Goal: Feedback & Contribution: Contribute content

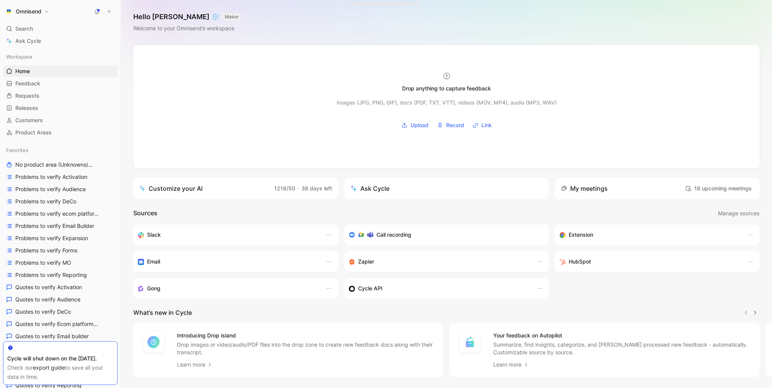
click at [113, 14] on button at bounding box center [109, 11] width 11 height 11
click at [167, 18] on button "New feedback c" at bounding box center [161, 14] width 82 height 13
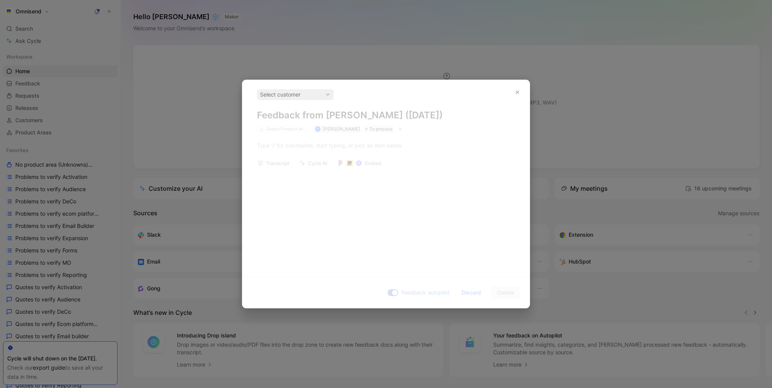
click at [312, 102] on div "Select customer Feedback from Kasparas Toliušis (Oct 06, 2025) Select Product A…" at bounding box center [386, 111] width 258 height 44
click at [297, 93] on div "Select customer" at bounding box center [295, 94] width 70 height 9
click at [292, 97] on div "Select customer" at bounding box center [295, 94] width 70 height 9
click at [525, 95] on div "Select customer Feedback from Kasparas Toliušis (Oct 06, 2025) Select Product A…" at bounding box center [386, 111] width 287 height 44
click at [515, 94] on button "button" at bounding box center [517, 92] width 12 height 12
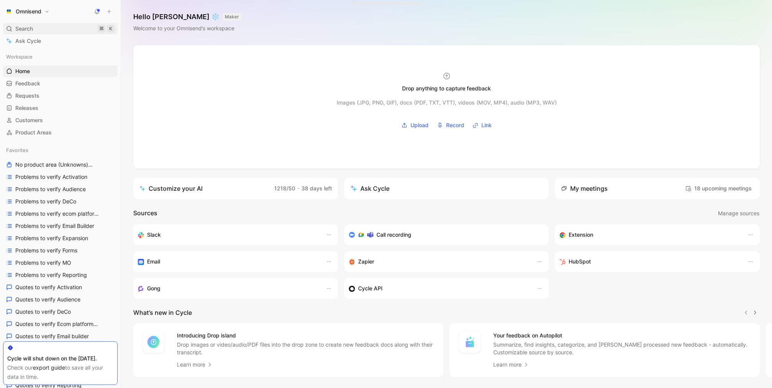
click at [66, 26] on div "Search ⌘ K" at bounding box center [60, 28] width 115 height 11
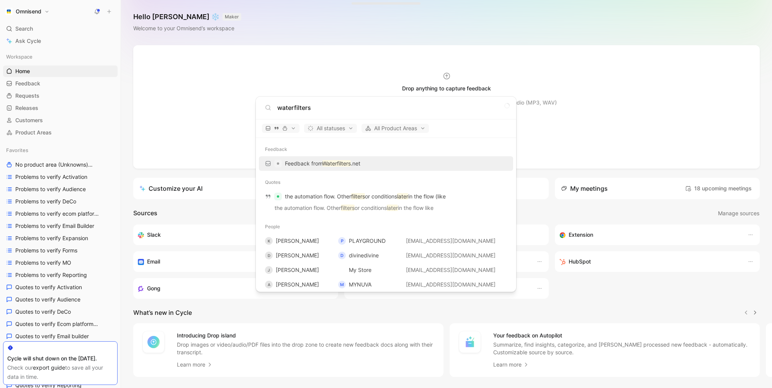
type input "waterfilters"
click at [338, 169] on div "Feedback from Waterfilters .net" at bounding box center [386, 164] width 250 height 14
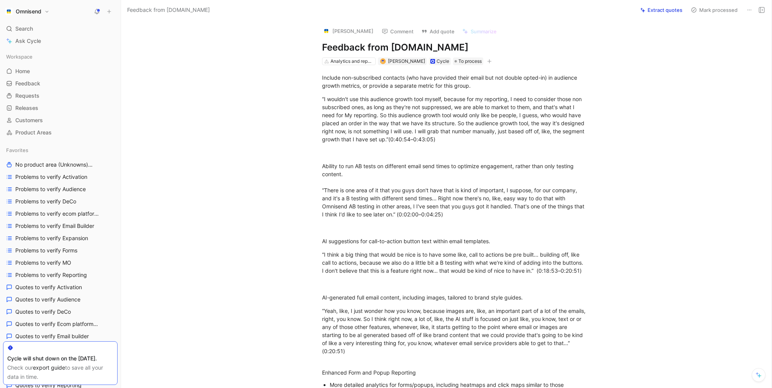
click at [667, 8] on button "Extract quotes" at bounding box center [661, 10] width 49 height 11
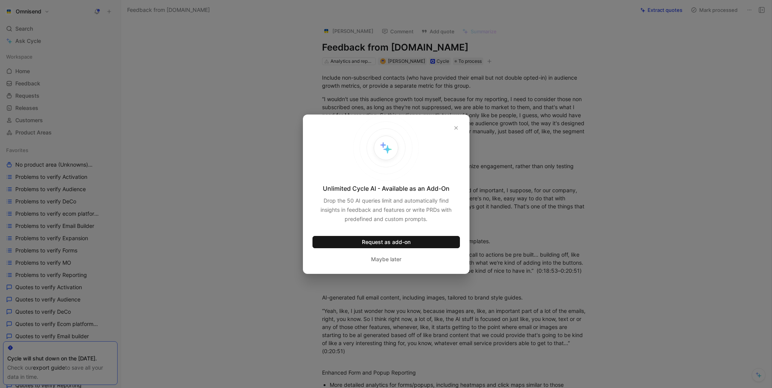
click at [460, 121] on div "Unlimited Cycle AI - Available as an Add-On Drop the 50 AI queries limit and au…" at bounding box center [386, 194] width 167 height 159
click at [459, 128] on button "button" at bounding box center [456, 128] width 8 height 8
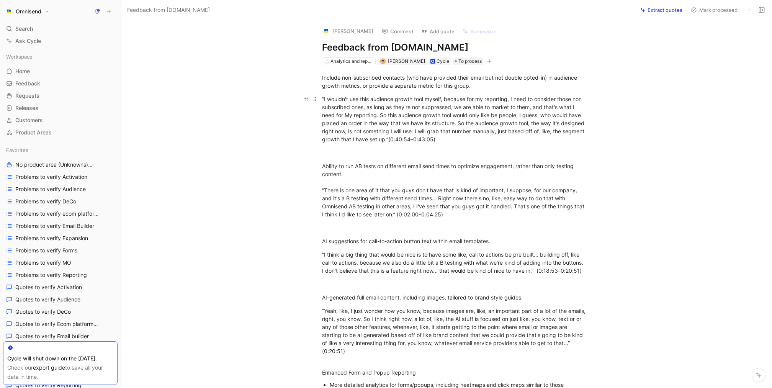
copy div "Cycle will shut down on the 31 of October. Check our export guide to save all y…"
click at [371, 102] on div "“I wouldn't use this audience growth tool myself, because for my reporting, I n…" at bounding box center [454, 119] width 265 height 48
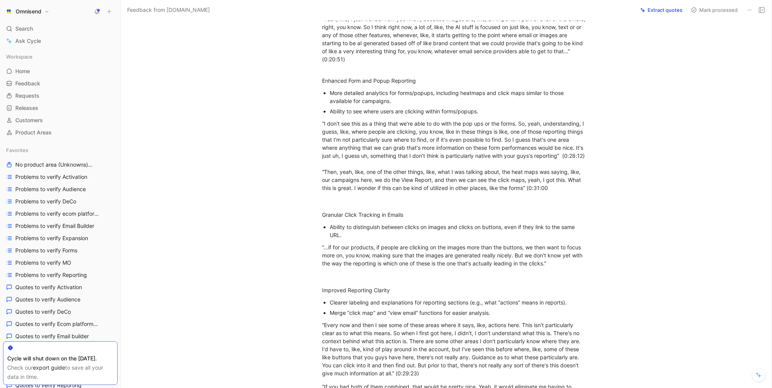
scroll to position [503, 0]
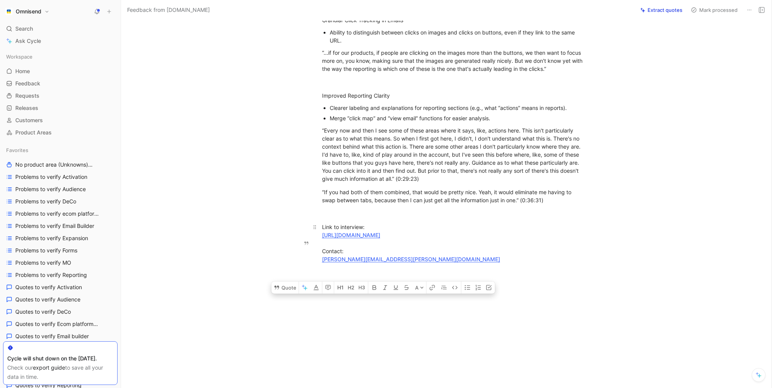
drag, startPoint x: 323, startPoint y: 77, endPoint x: 502, endPoint y: 262, distance: 257.7
copy div "nclude non-subscribed contacts (who have provided their email but not double op…"
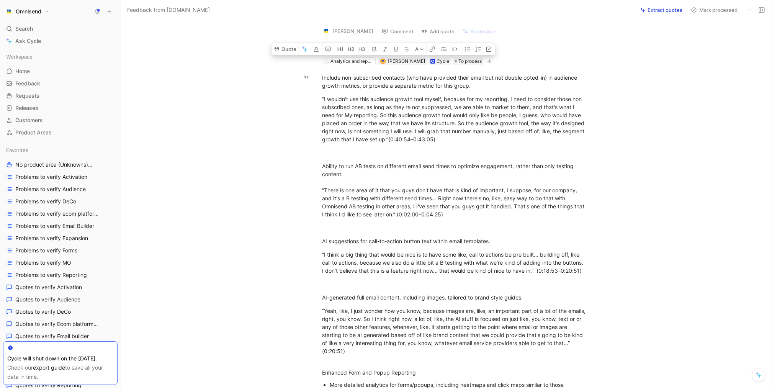
click at [750, 9] on icon at bounding box center [750, 10] width 6 height 6
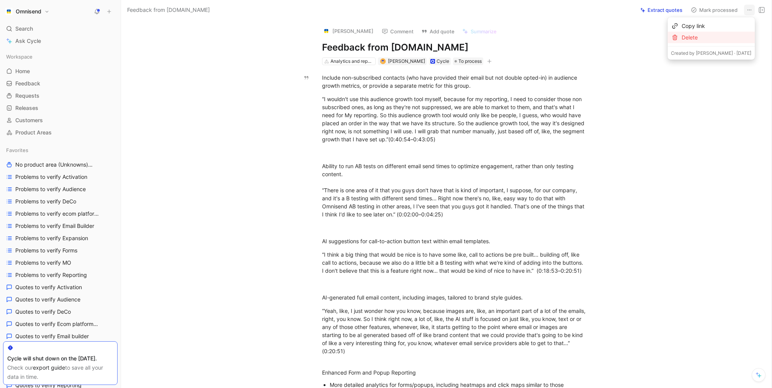
click at [720, 39] on div "Delete" at bounding box center [717, 37] width 70 height 9
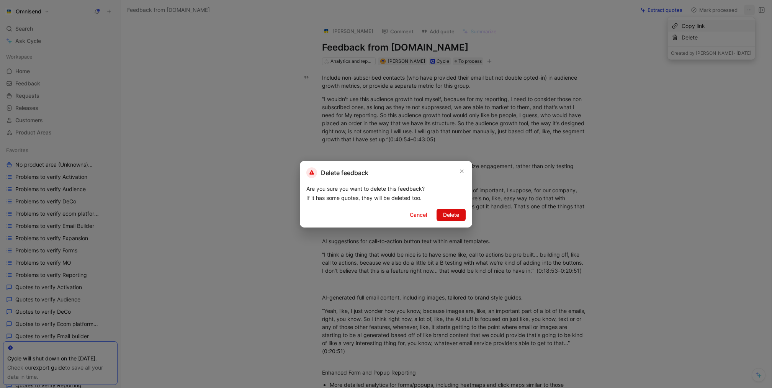
click at [444, 212] on span "Delete" at bounding box center [451, 214] width 16 height 9
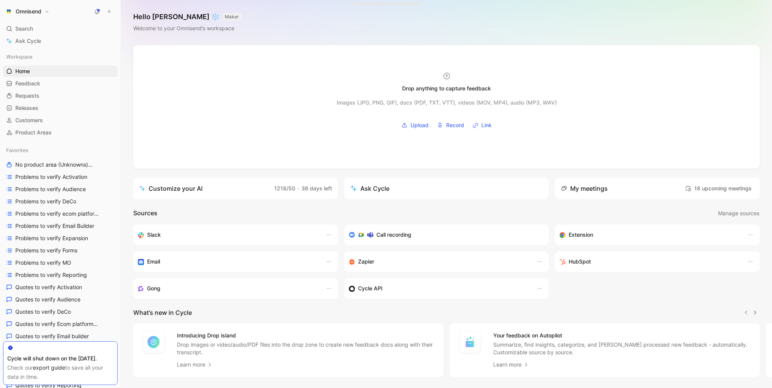
click at [108, 11] on icon at bounding box center [109, 11] width 5 height 5
click at [141, 17] on button "New feedback c" at bounding box center [161, 14] width 82 height 13
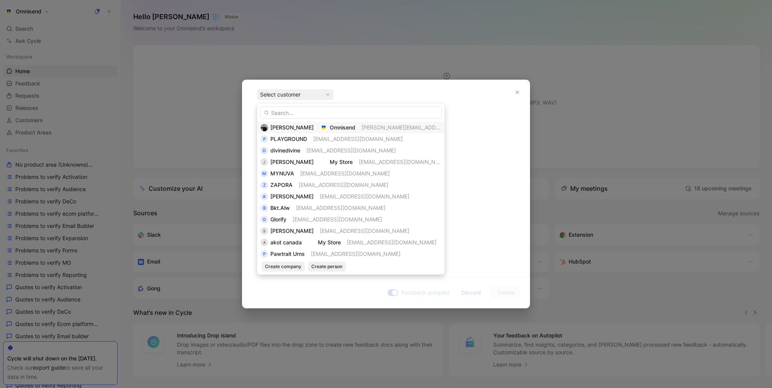
click at [323, 126] on img at bounding box center [324, 128] width 8 height 8
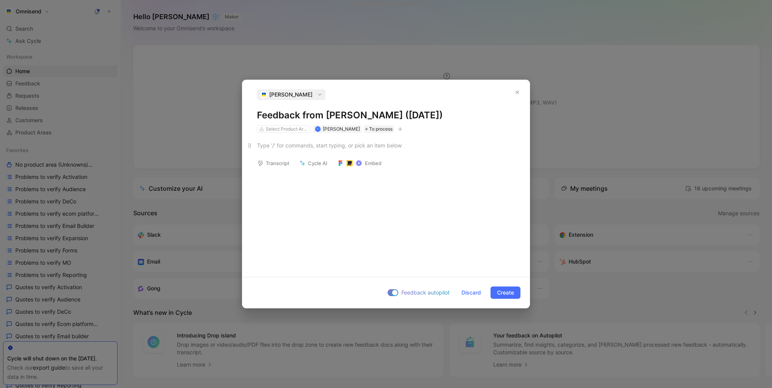
click at [300, 146] on div at bounding box center [386, 145] width 258 height 8
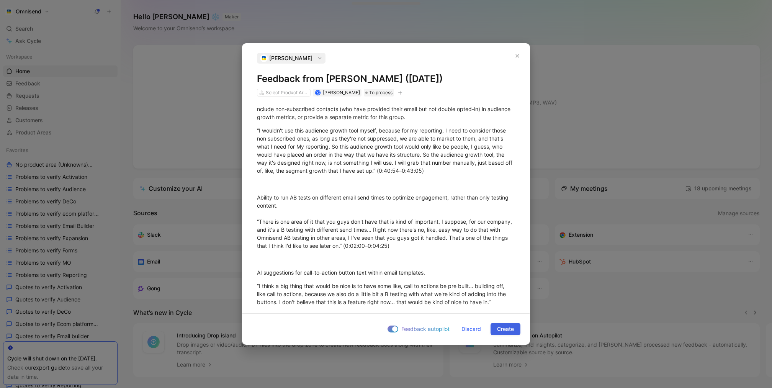
click at [511, 326] on span "Create" at bounding box center [505, 329] width 17 height 9
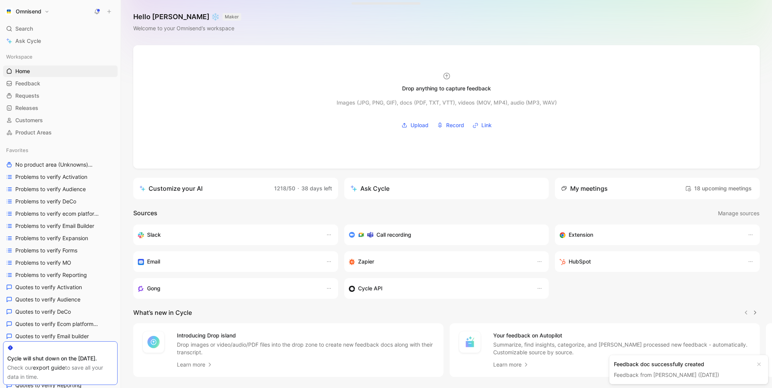
click at [698, 376] on link "Feedback from Kasparas Toliušis (Oct 06, 2025)" at bounding box center [666, 375] width 105 height 7
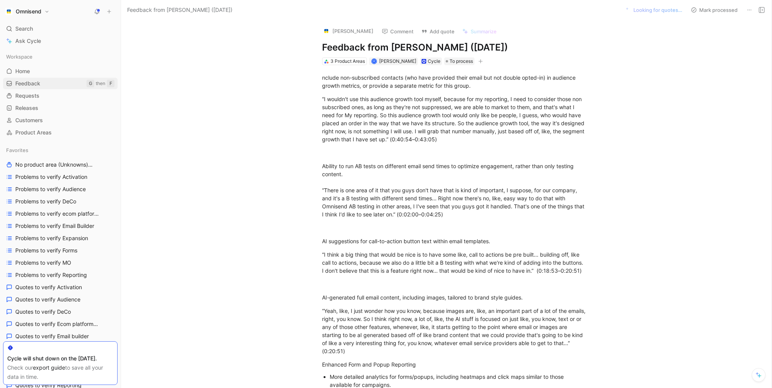
click at [40, 83] on span "Feedback" at bounding box center [27, 84] width 25 height 8
